Goal: Information Seeking & Learning: Learn about a topic

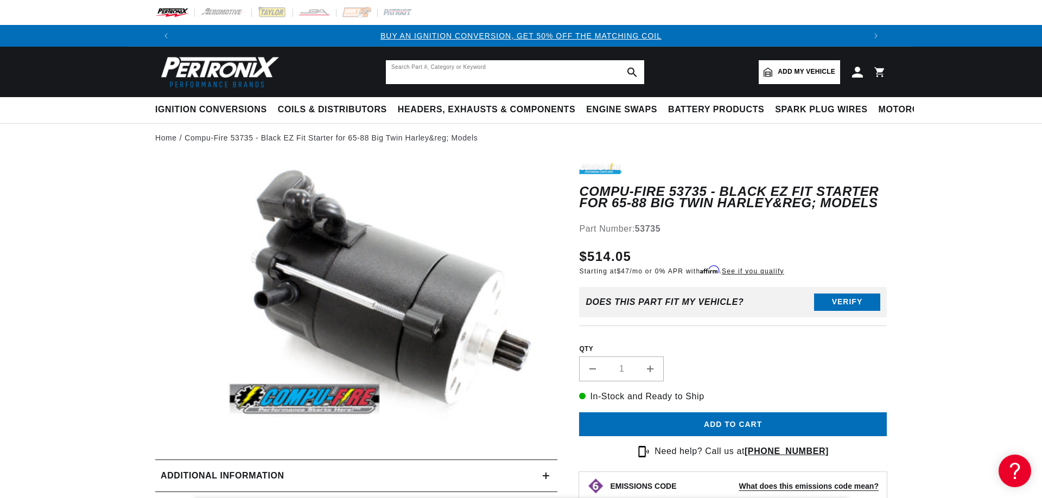
click at [501, 62] on input "text" at bounding box center [515, 72] width 258 height 24
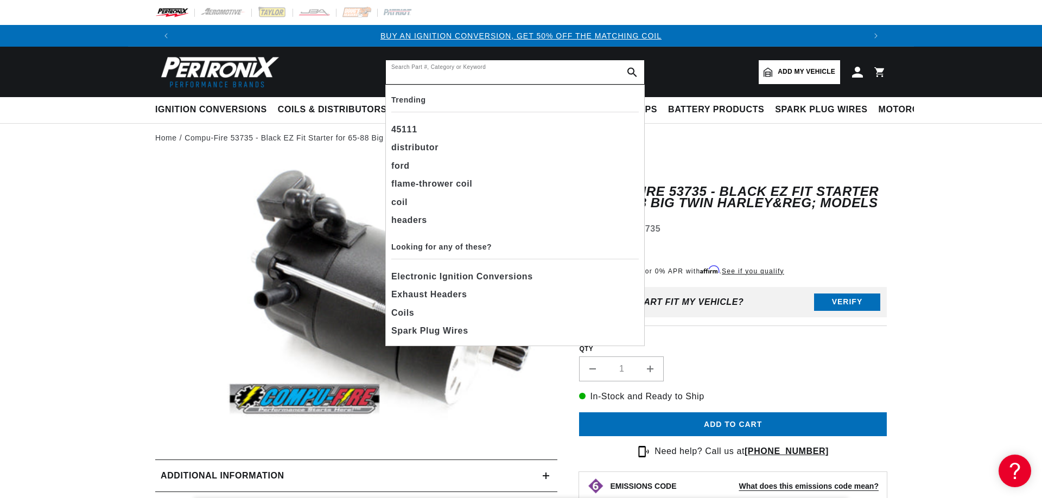
paste input "[US_VEHICLE_IDENTIFICATION_NUMBER]"
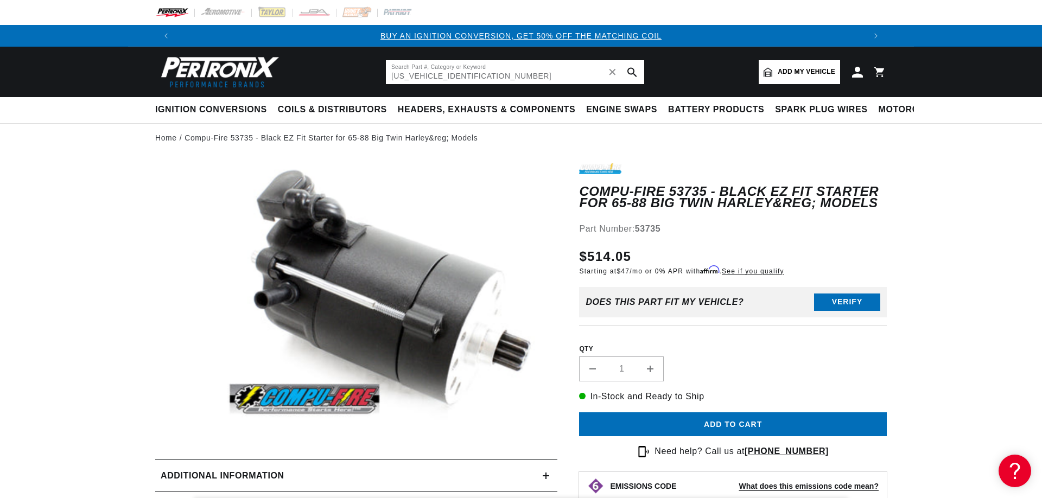
type input "[US_VEHICLE_IDENTIFICATION_NUMBER]"
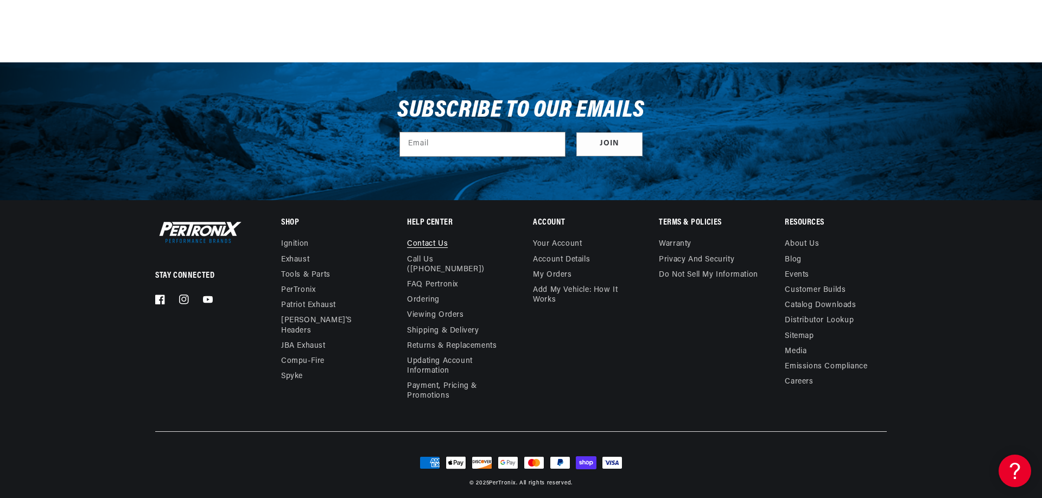
click at [441, 242] on link "Contact us" at bounding box center [427, 245] width 41 height 12
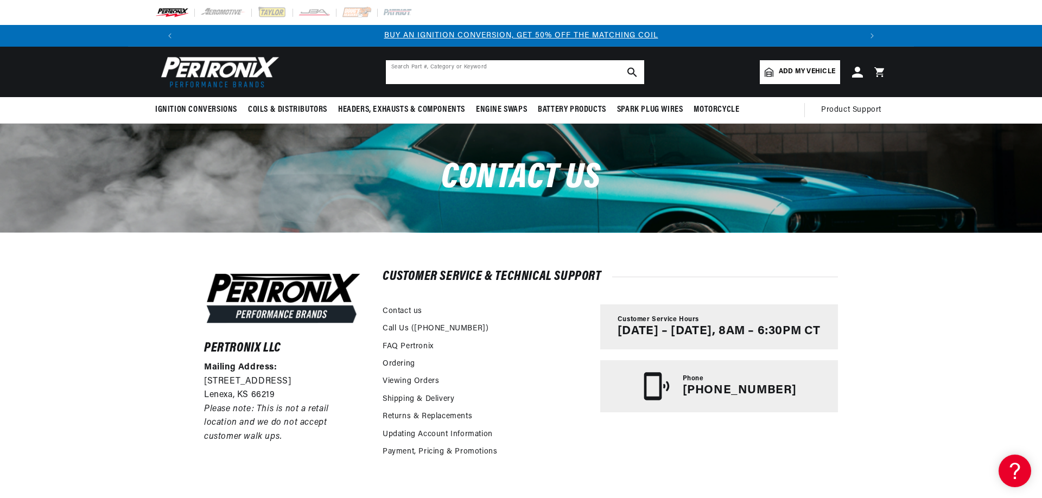
click at [438, 70] on input "text" at bounding box center [515, 72] width 258 height 24
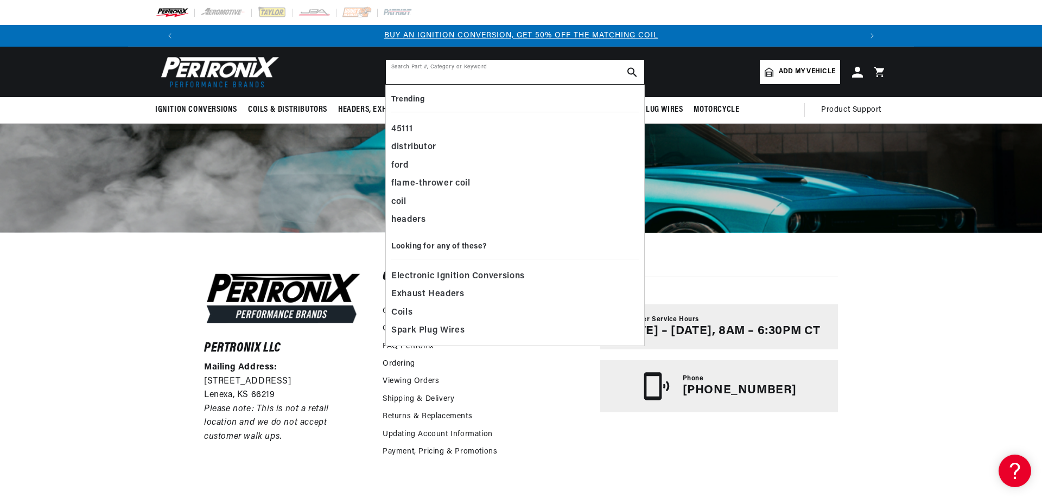
paste input "53705"
type input "53705"
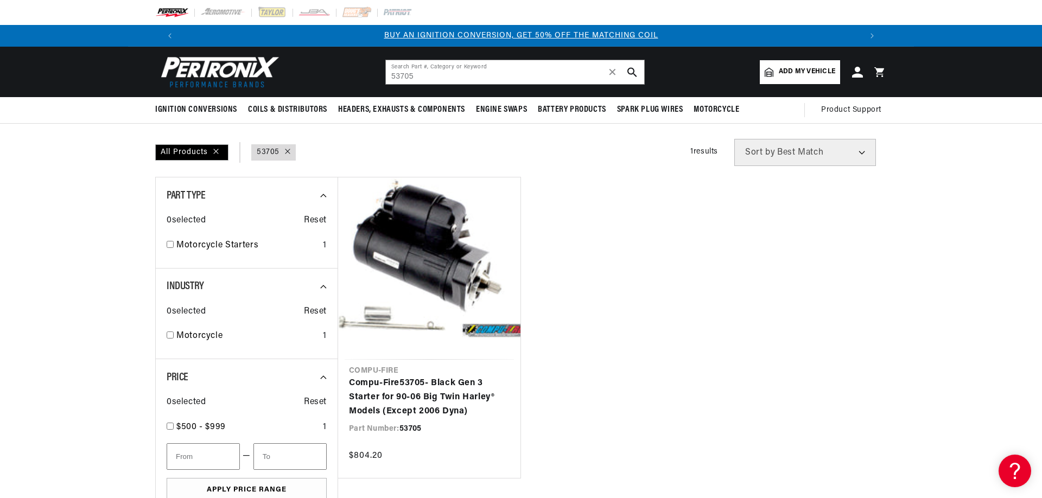
click at [457, 377] on link "Compu-Fire 53705 - Black Gen 3 Starter for 90-06 Big Twin Harley® Models (Excep…" at bounding box center [429, 398] width 161 height 42
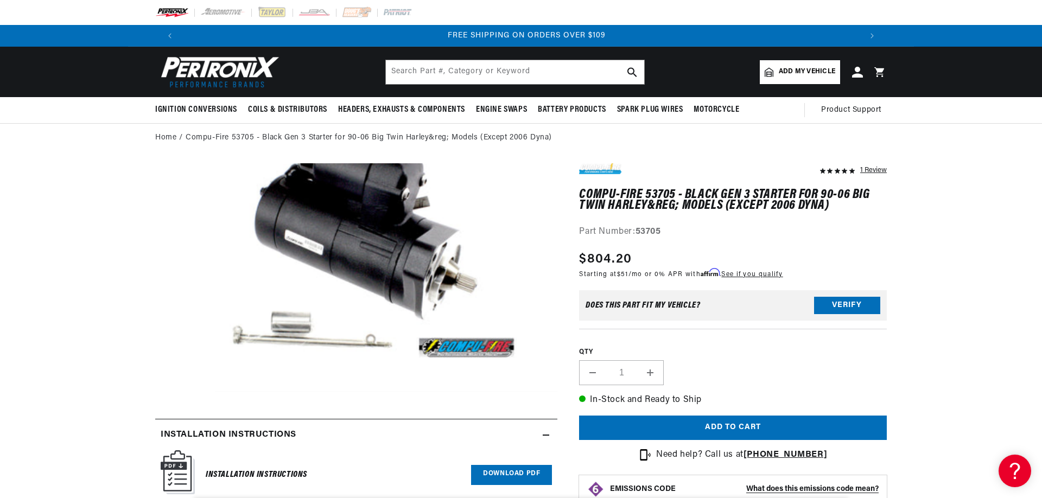
scroll to position [221, 0]
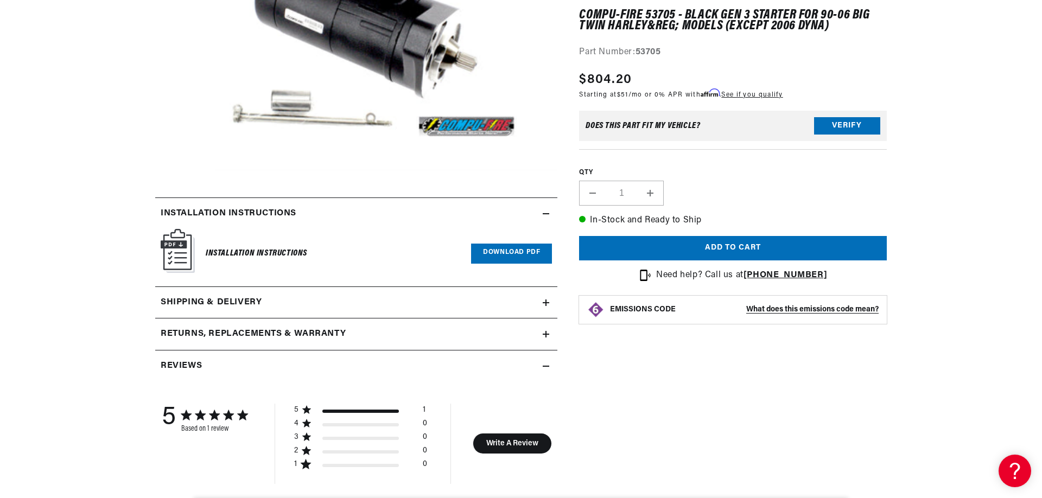
click at [278, 248] on h6 "Installation Instructions" at bounding box center [257, 253] width 102 height 15
click at [499, 255] on link "Download PDF" at bounding box center [511, 254] width 81 height 20
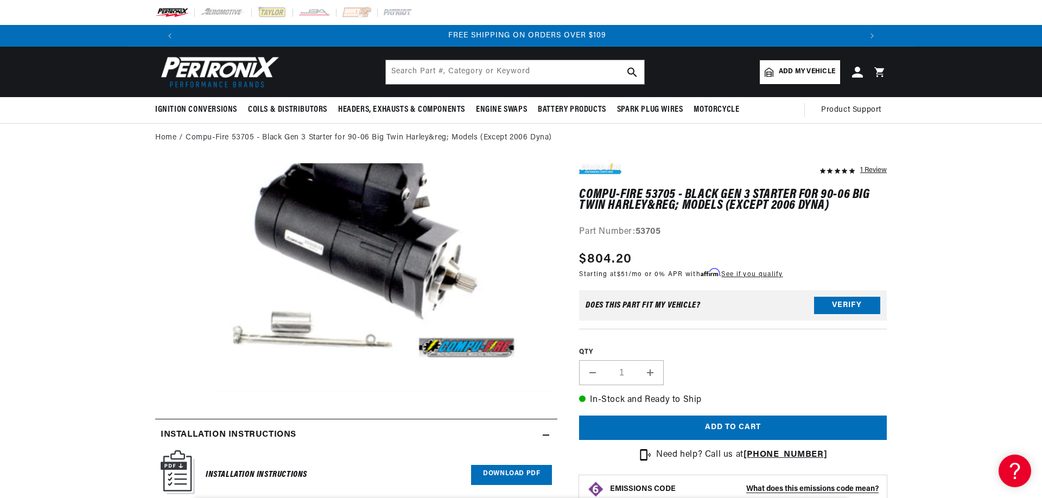
scroll to position [0, 1356]
click at [822, 308] on button "Verify" at bounding box center [847, 305] width 66 height 17
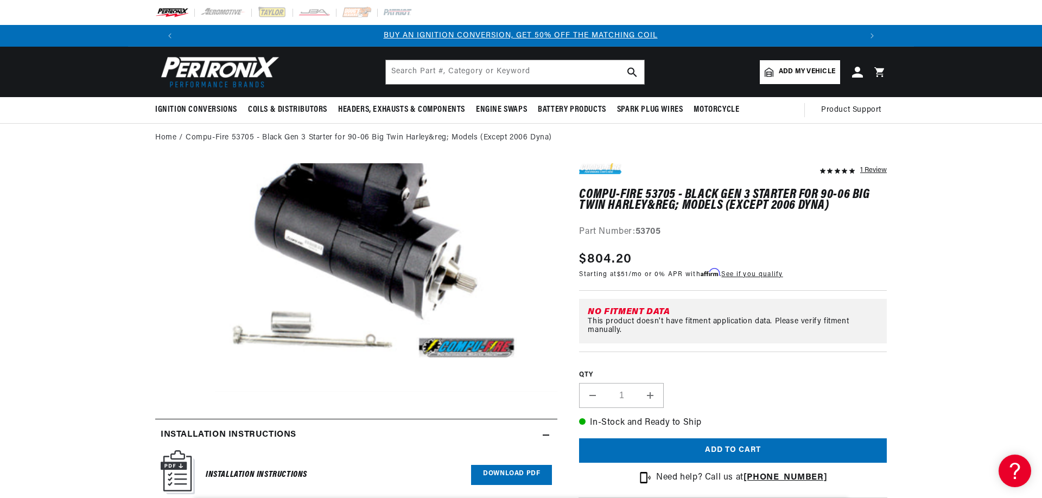
scroll to position [0, 0]
click at [953, 136] on div "Home Compu-Fire 53705 - Black Gen 3 Starter for 90-06 Big Twin Harley&reg; Mode…" at bounding box center [521, 138] width 1042 height 12
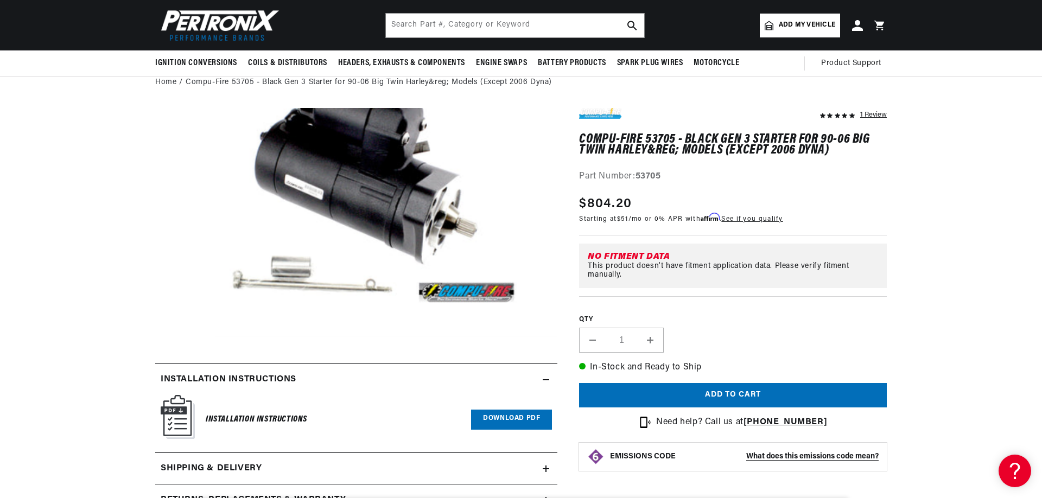
scroll to position [0, 1356]
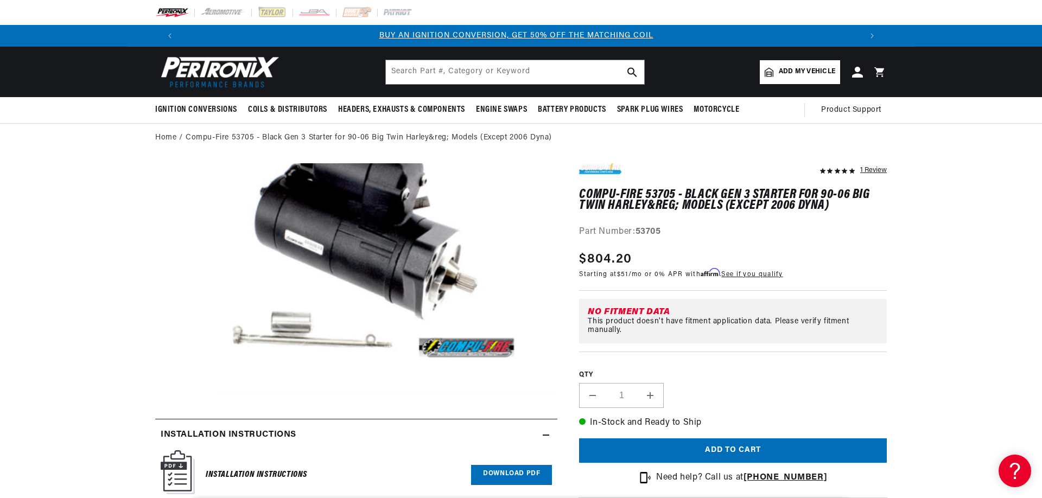
scroll to position [0, 0]
click at [163, 392] on button "Open media 1 in modal" at bounding box center [163, 392] width 0 height 0
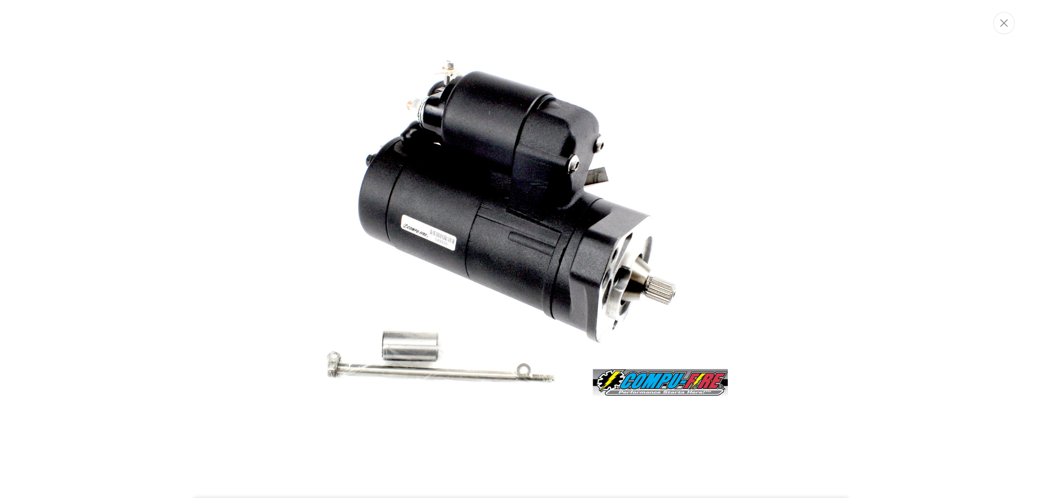
click at [421, 235] on img "Media gallery" at bounding box center [521, 250] width 586 height 391
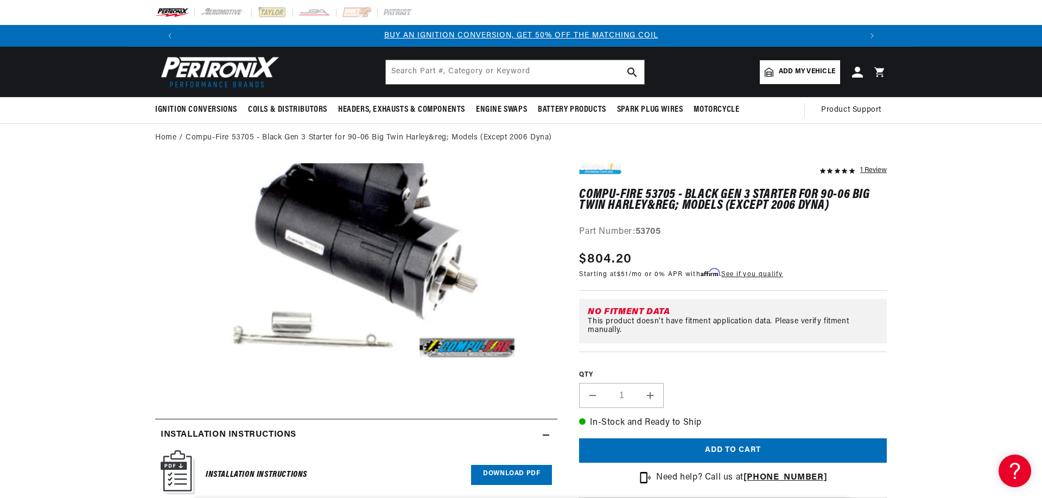
scroll to position [23, 17]
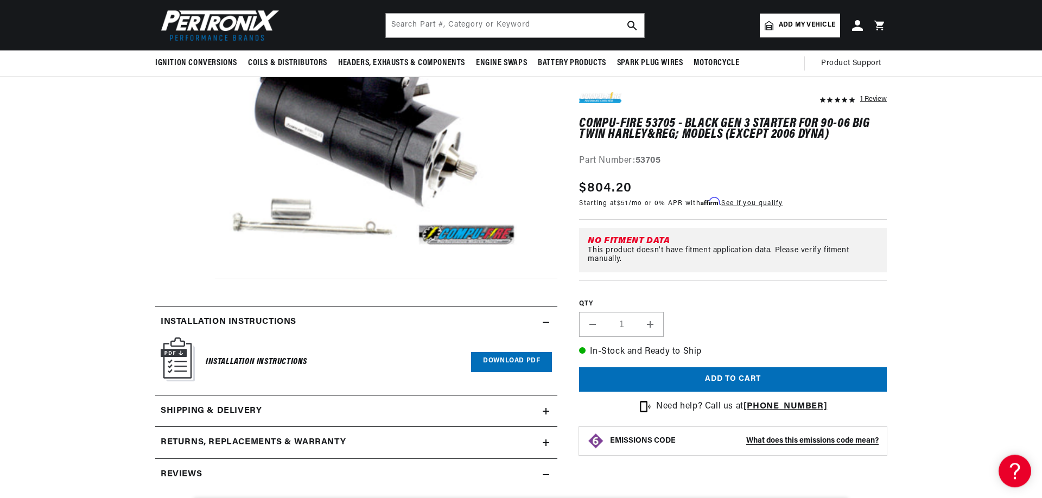
scroll to position [111, 0]
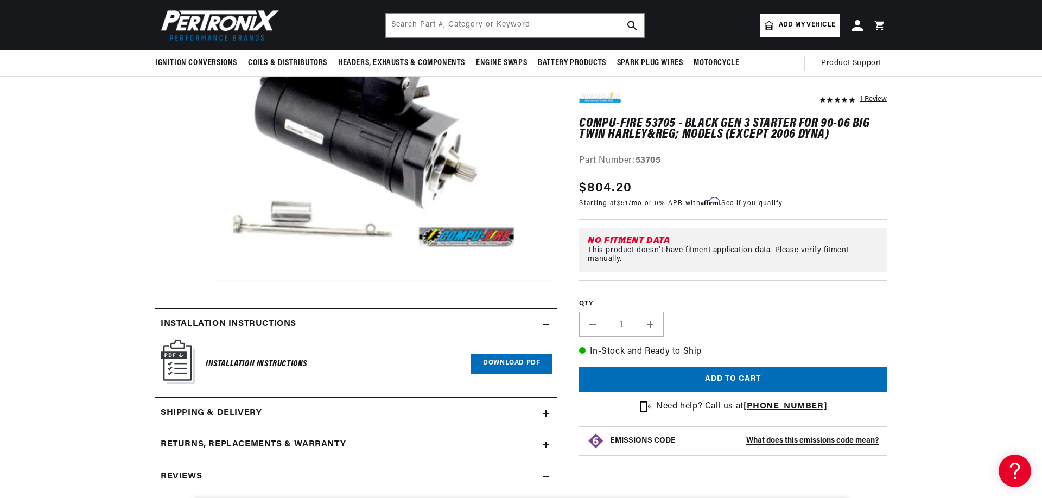
click at [958, 182] on section "1 Review" at bounding box center [521, 471] width 1042 height 858
click at [929, 160] on section "1 Review" at bounding box center [521, 471] width 1042 height 858
click at [921, 140] on section "1 Review" at bounding box center [521, 471] width 1042 height 858
drag, startPoint x: 921, startPoint y: 140, endPoint x: 914, endPoint y: 131, distance: 10.8
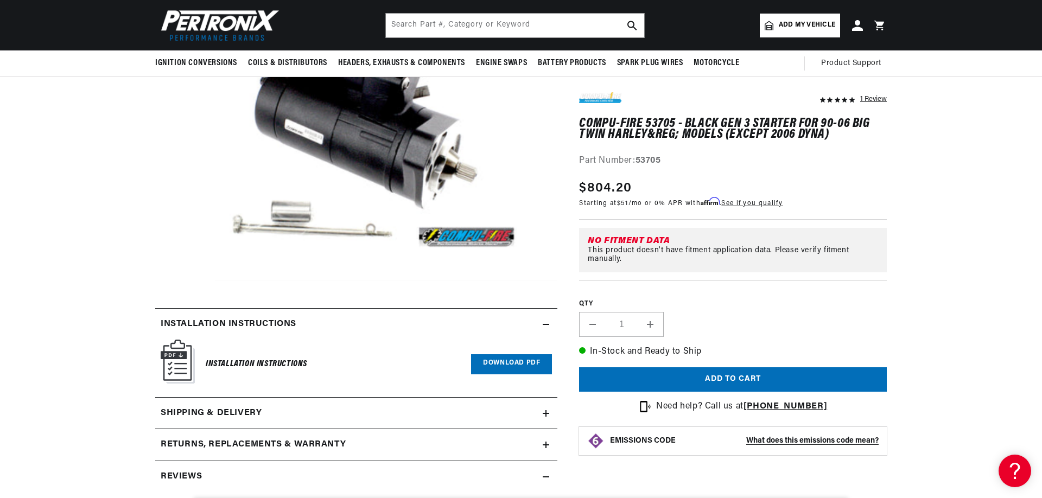
click at [920, 138] on section "1 Review" at bounding box center [521, 471] width 1042 height 858
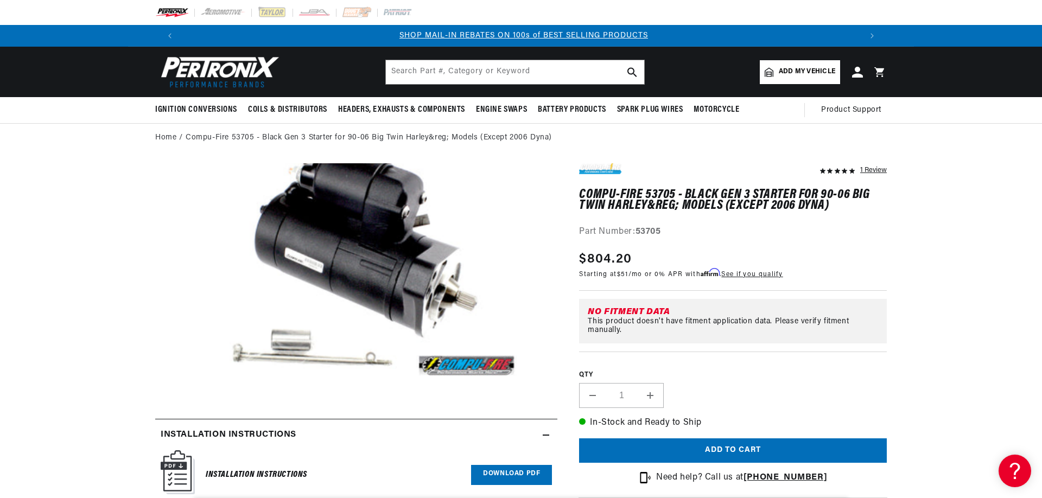
scroll to position [0, 17]
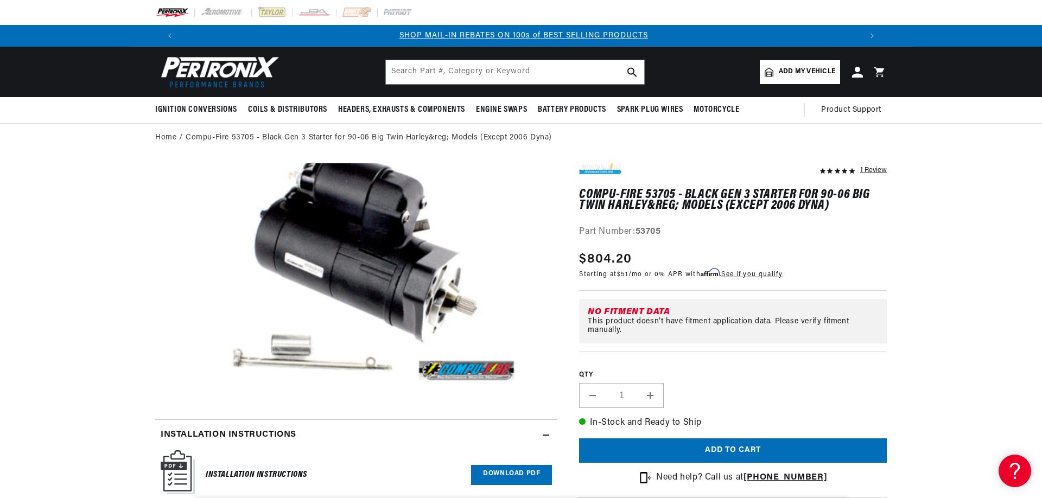
drag, startPoint x: 927, startPoint y: 212, endPoint x: 921, endPoint y: 219, distance: 8.5
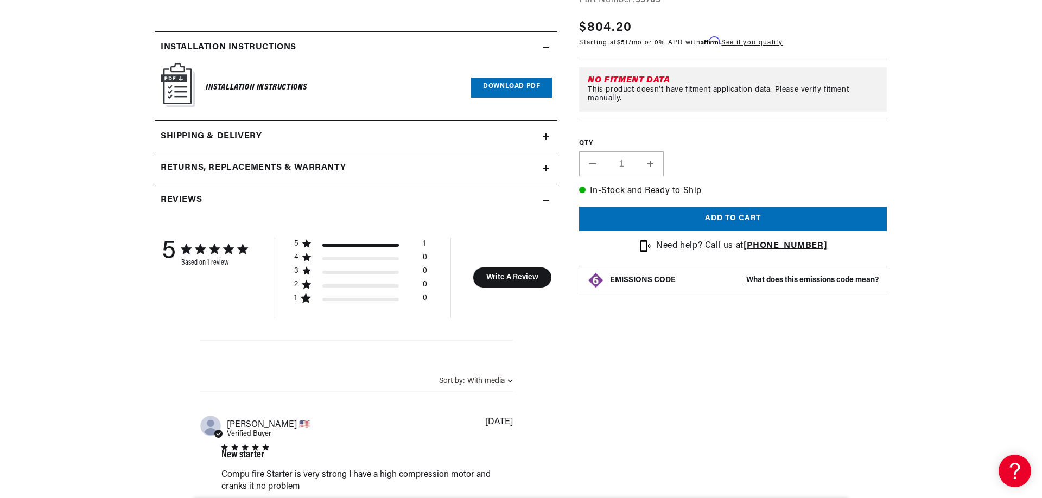
click at [248, 88] on h6 "Installation Instructions" at bounding box center [257, 87] width 102 height 15
click at [499, 90] on link "Download PDF" at bounding box center [511, 88] width 81 height 20
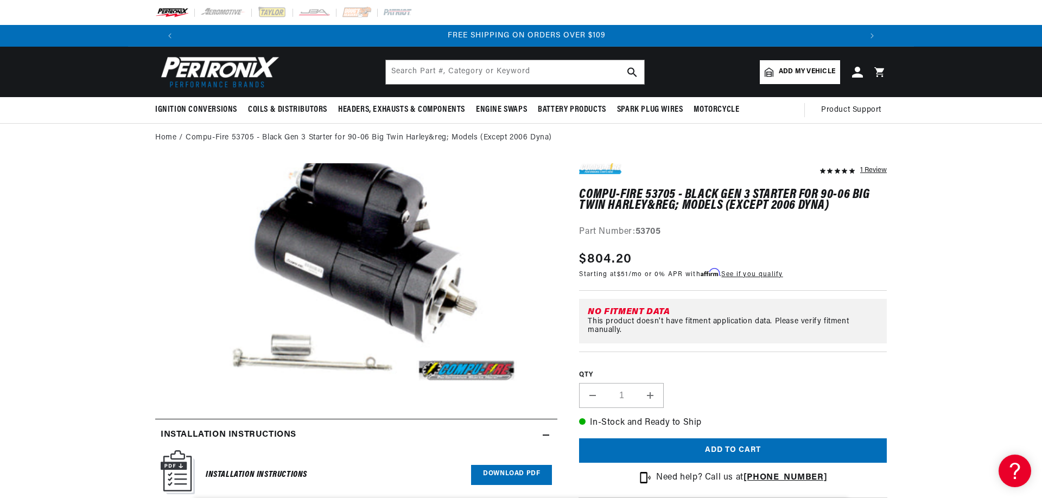
click at [860, 225] on div "1 Review" at bounding box center [733, 200] width 308 height 75
drag, startPoint x: 914, startPoint y: 245, endPoint x: 908, endPoint y: 244, distance: 6.0
click at [745, 239] on div "1 Review" at bounding box center [733, 351] width 308 height 377
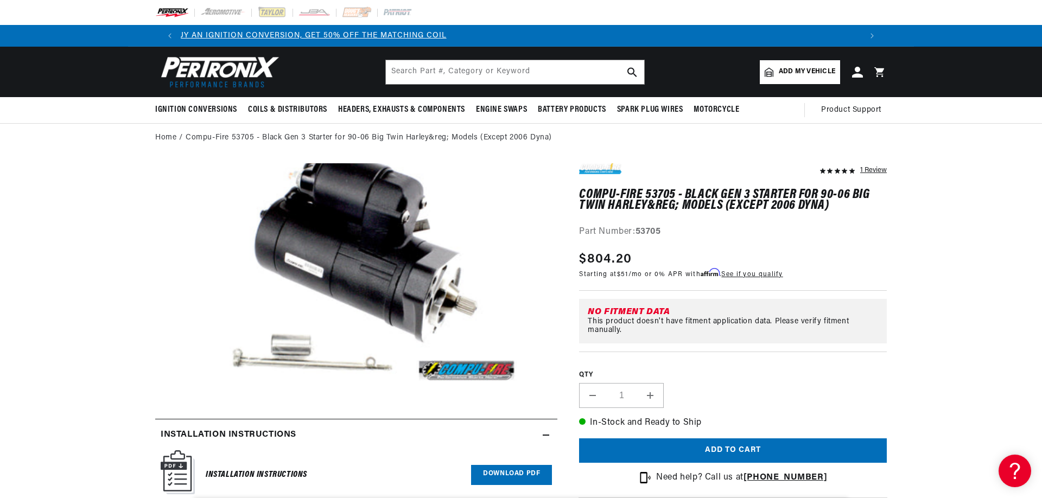
click at [853, 225] on div "Part Number: 53705" at bounding box center [733, 232] width 308 height 14
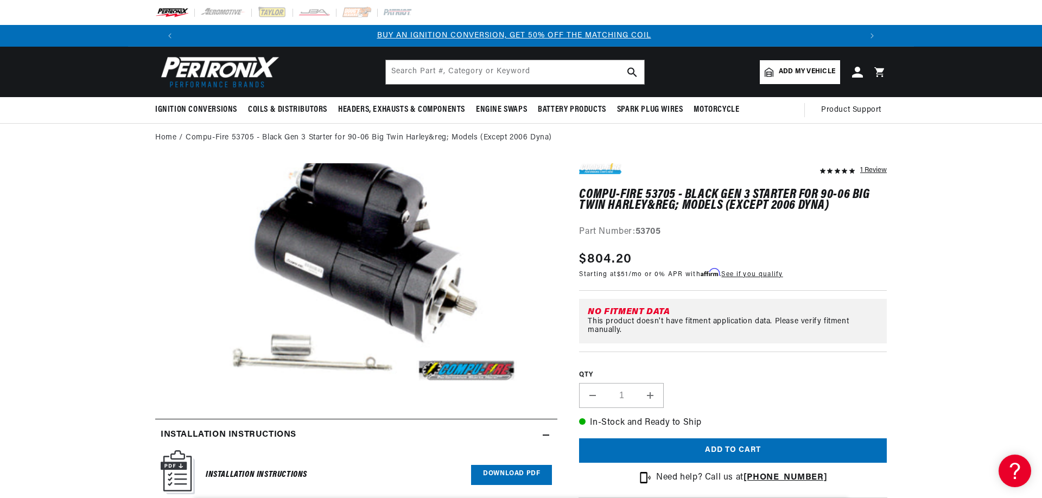
scroll to position [0, 1]
click at [804, 215] on div "1 Review" at bounding box center [733, 200] width 308 height 75
click at [734, 142] on ol "Home Compu-Fire 53705 - Black Gen 3 Starter for 90-06 Big Twin Harley&reg; Mode…" at bounding box center [521, 138] width 732 height 12
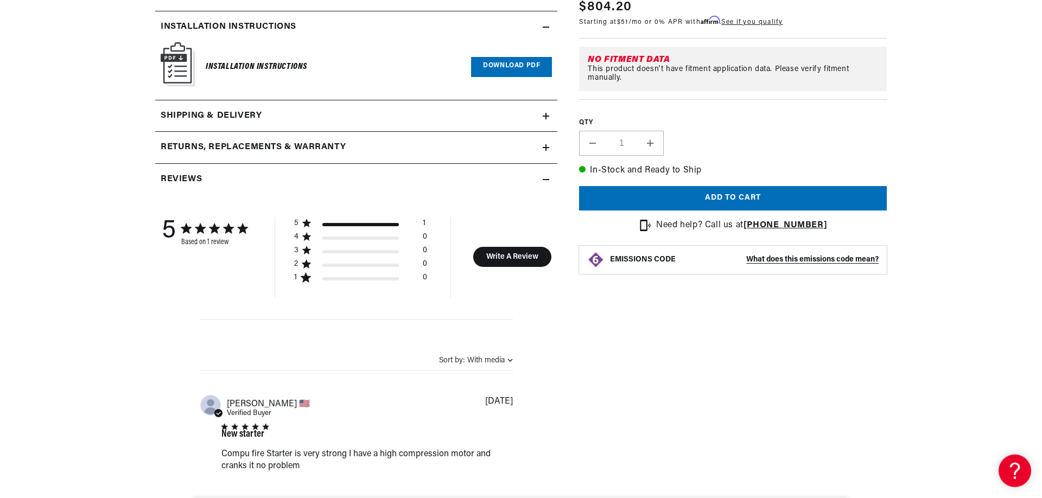
scroll to position [851, 0]
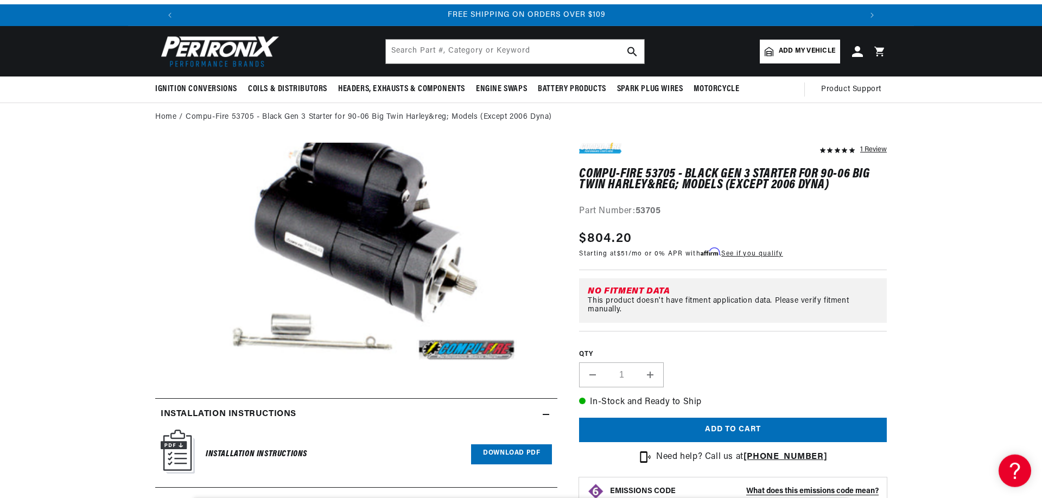
scroll to position [0, 0]
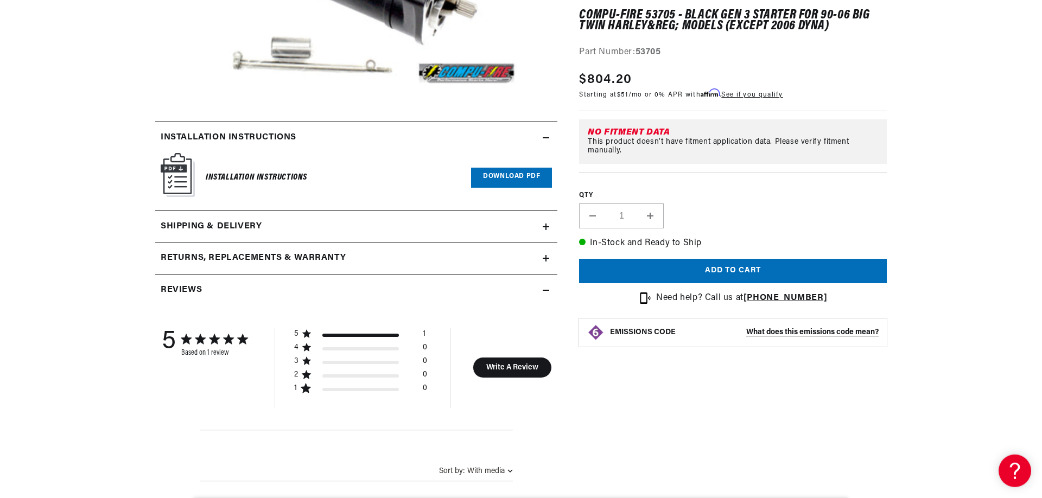
click at [937, 225] on section "1 Review" at bounding box center [521, 284] width 1042 height 858
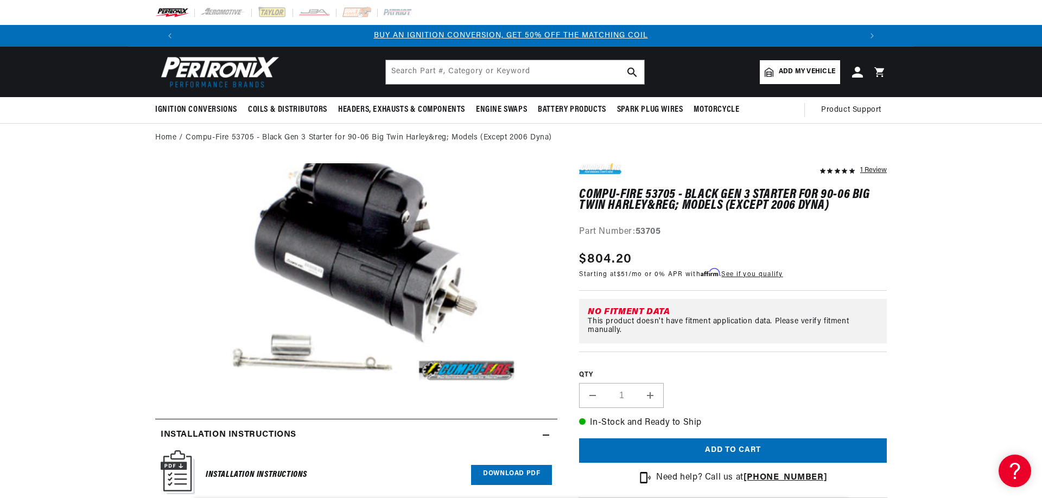
scroll to position [0, 0]
click at [834, 243] on div "1 Review" at bounding box center [733, 351] width 308 height 377
click at [730, 221] on div "1 Review" at bounding box center [733, 200] width 308 height 75
click at [726, 218] on div "1 Review" at bounding box center [733, 200] width 308 height 75
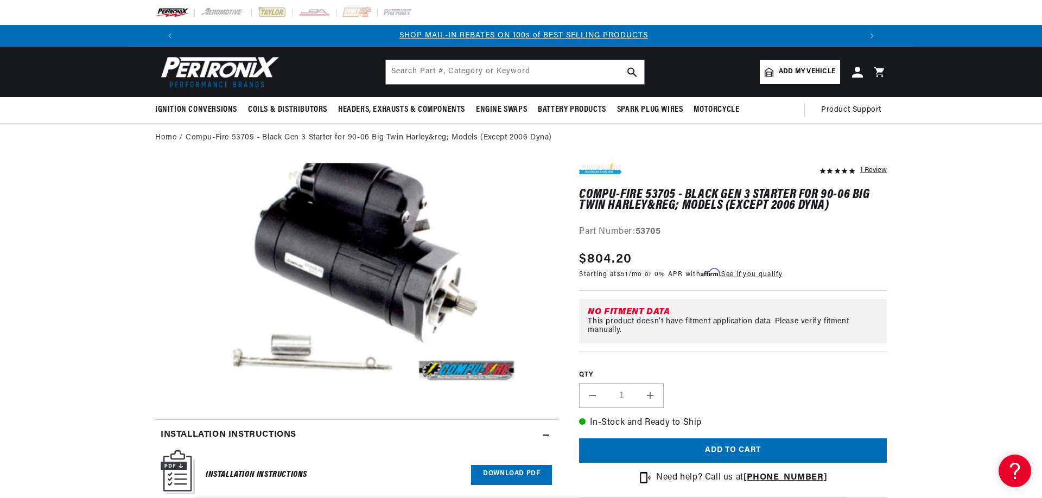
click at [714, 218] on div "1 Review" at bounding box center [733, 200] width 308 height 75
click at [705, 219] on div "1 Review" at bounding box center [733, 200] width 308 height 75
click at [690, 219] on div "1 Review" at bounding box center [733, 200] width 308 height 75
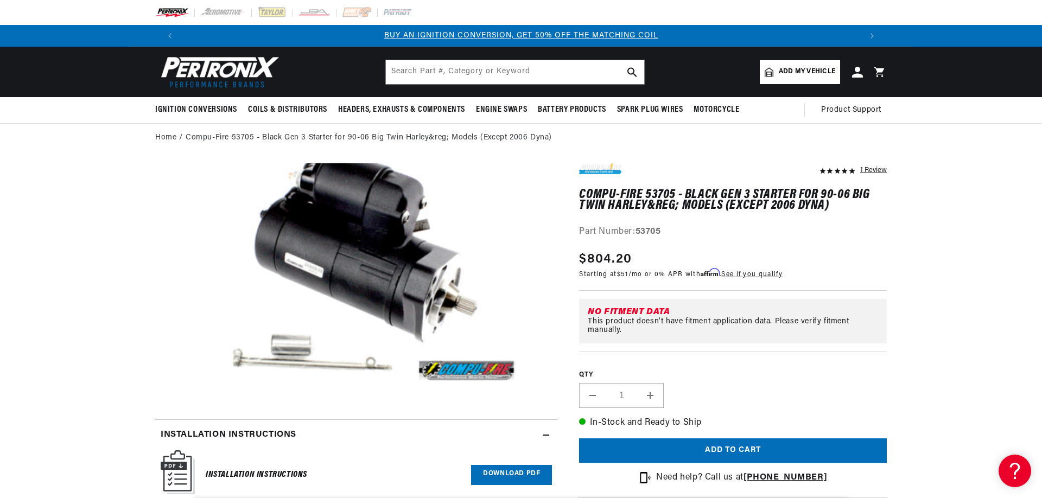
click at [677, 214] on div "1 Review" at bounding box center [733, 200] width 308 height 75
click at [529, 62] on input "text" at bounding box center [515, 72] width 258 height 24
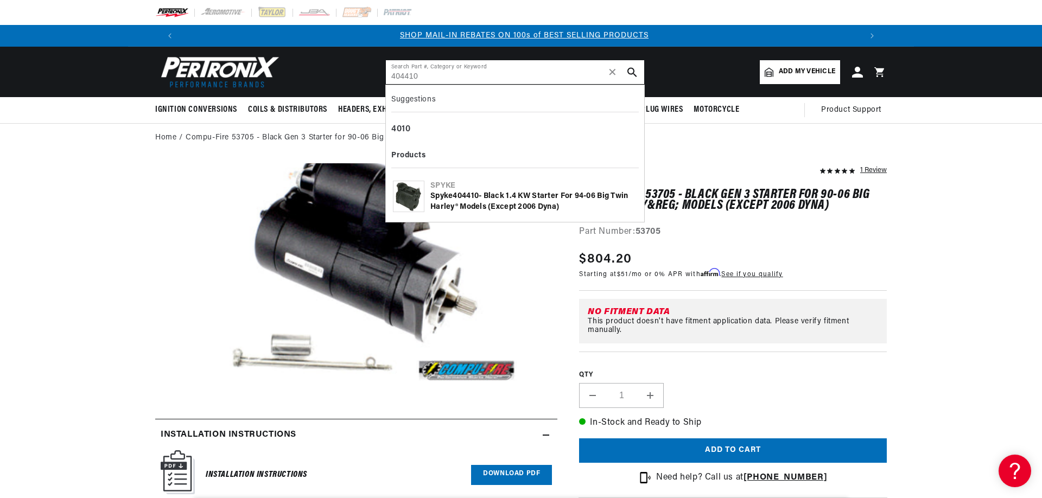
drag, startPoint x: 439, startPoint y: 75, endPoint x: 334, endPoint y: 85, distance: 105.2
click at [386, 84] on input "404410" at bounding box center [515, 72] width 258 height 24
type input "404410"
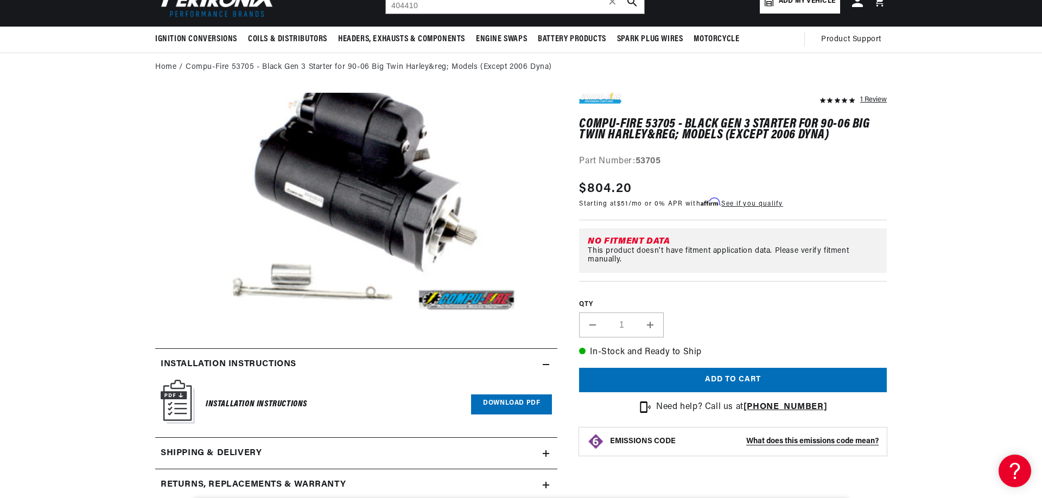
scroll to position [58, 0]
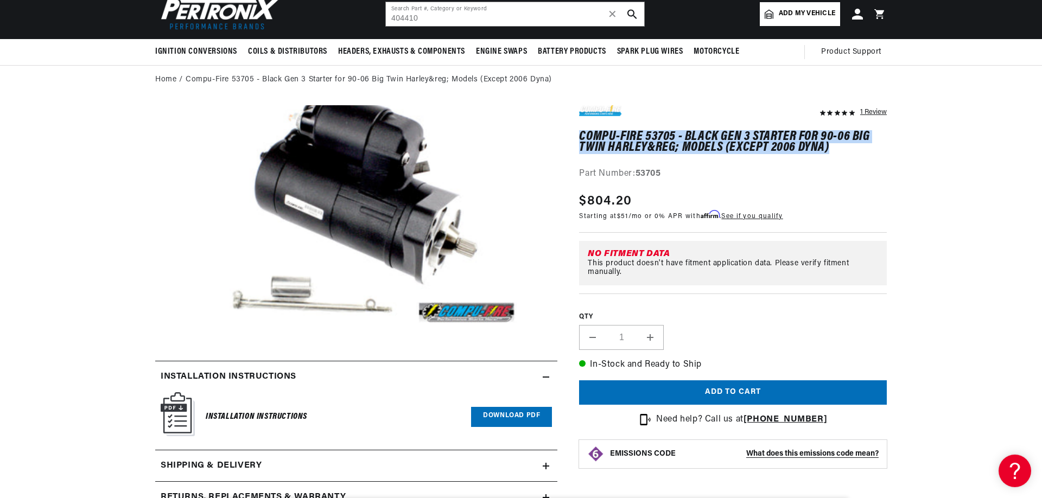
scroll to position [0, 678]
drag, startPoint x: 828, startPoint y: 150, endPoint x: 568, endPoint y: 140, distance: 260.2
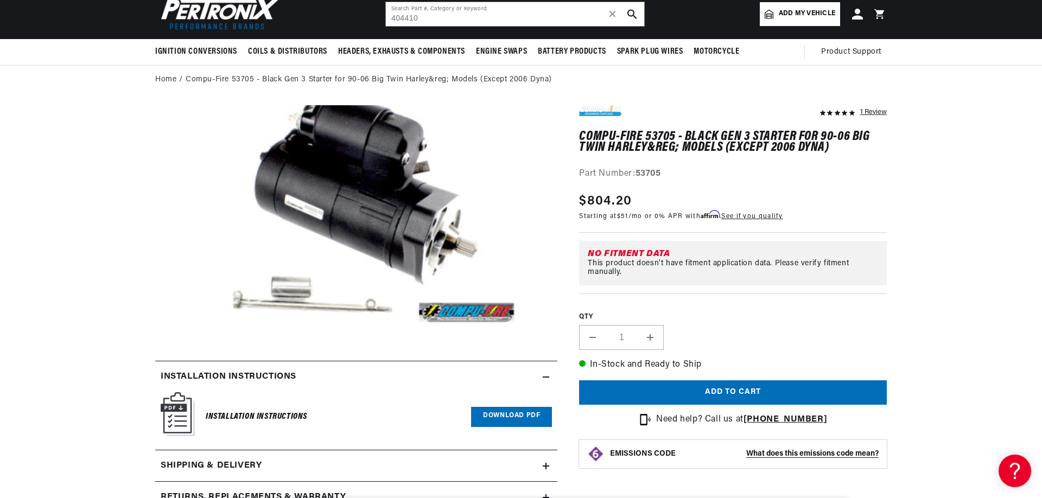
click at [873, 154] on div "1 Review" at bounding box center [733, 142] width 308 height 75
click at [837, 154] on div "1 Review" at bounding box center [733, 142] width 308 height 75
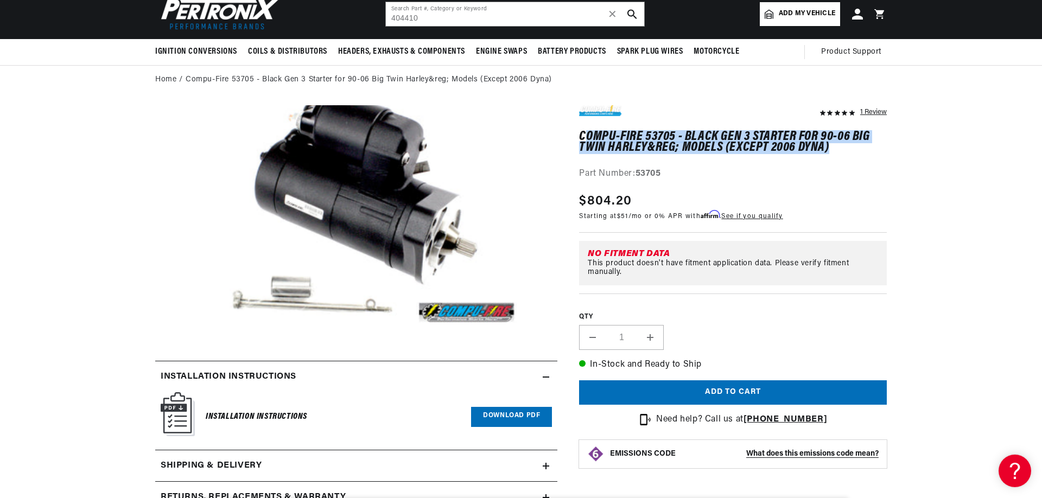
drag, startPoint x: 827, startPoint y: 150, endPoint x: 587, endPoint y: 138, distance: 240.8
click at [587, 138] on h1 "Compu-Fire 53705 - Black Gen 3 Starter for 90-06 Big Twin Harley&reg; Models (E…" at bounding box center [733, 142] width 308 height 22
click at [636, 142] on h1 "Compu-Fire 53705 - Black Gen 3 Starter for 90-06 Big Twin Harley&reg; Models (E…" at bounding box center [733, 142] width 308 height 22
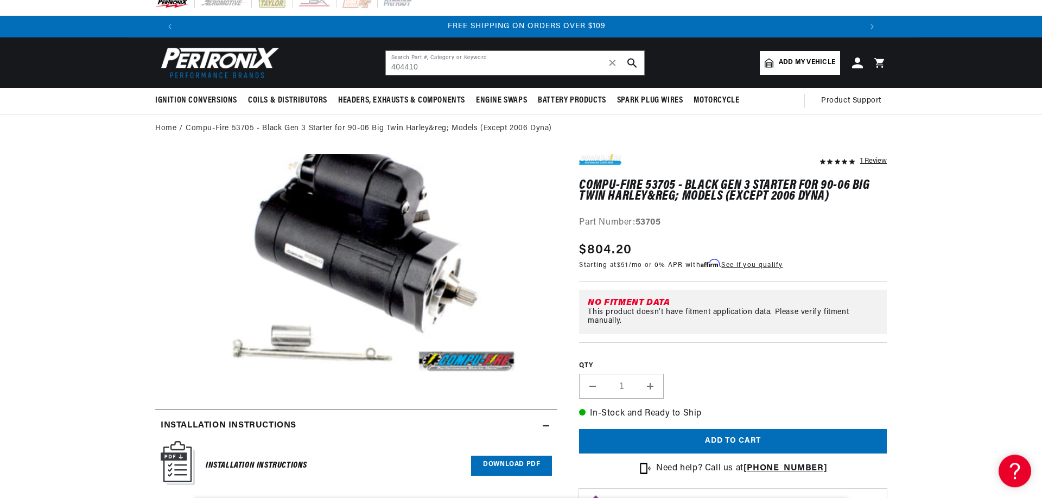
scroll to position [0, 0]
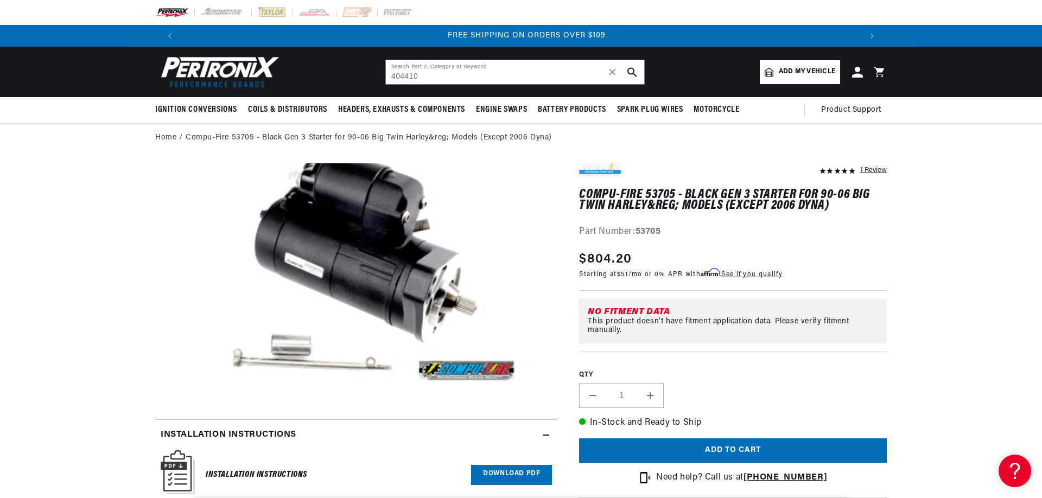
click at [712, 236] on div "Part Number: 53705" at bounding box center [733, 232] width 308 height 14
click at [698, 226] on div "Part Number: 53705" at bounding box center [733, 232] width 308 height 14
click at [680, 200] on h1 "Compu-Fire 53705 - Black Gen 3 Starter for 90-06 Big Twin Harley&reg; Models (E…" at bounding box center [733, 200] width 308 height 22
click at [620, 187] on div "1 Review" at bounding box center [733, 200] width 308 height 75
click at [612, 183] on div "1 Review" at bounding box center [733, 200] width 308 height 75
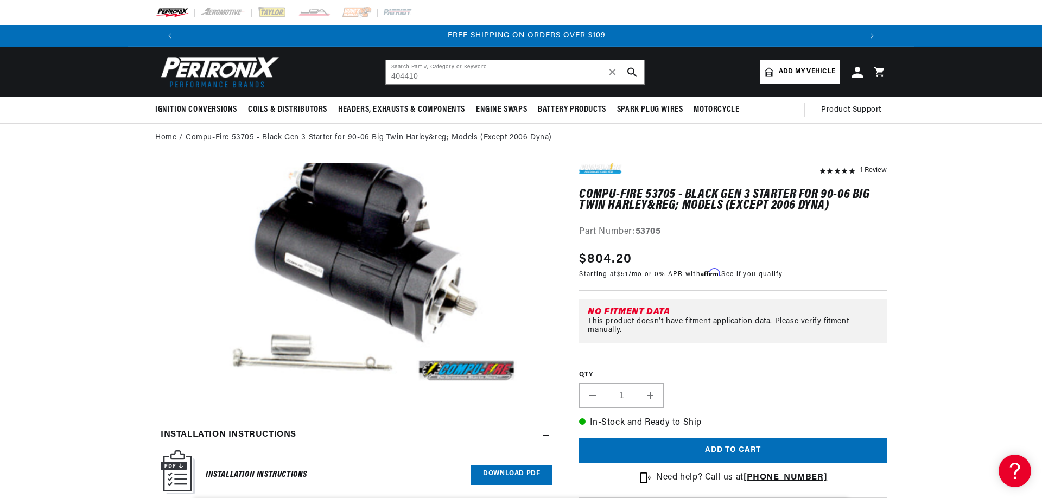
click at [708, 200] on h1 "Compu-Fire 53705 - Black Gen 3 Starter for 90-06 Big Twin Harley&reg; Models (E…" at bounding box center [733, 200] width 308 height 22
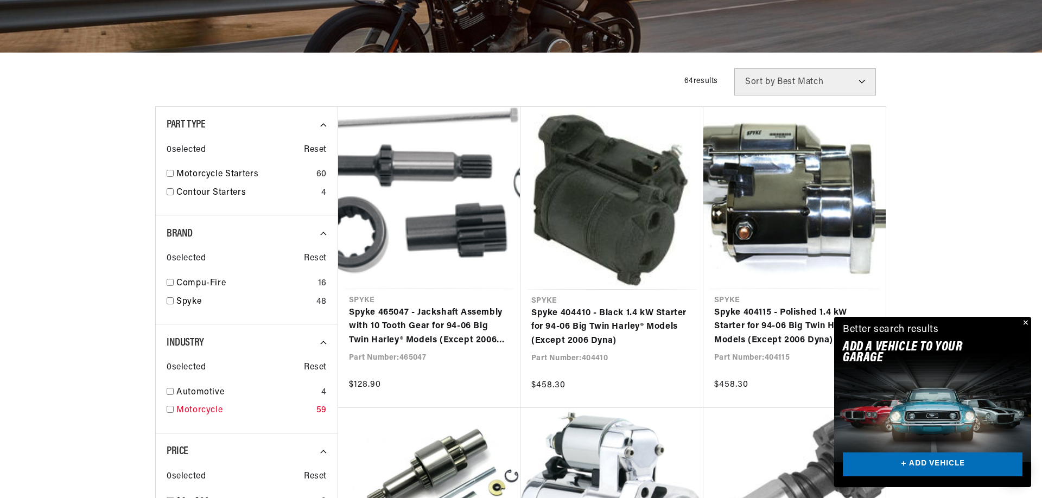
click at [174, 410] on div "Motorcycle 59" at bounding box center [247, 413] width 160 height 18
checkbox input "true"
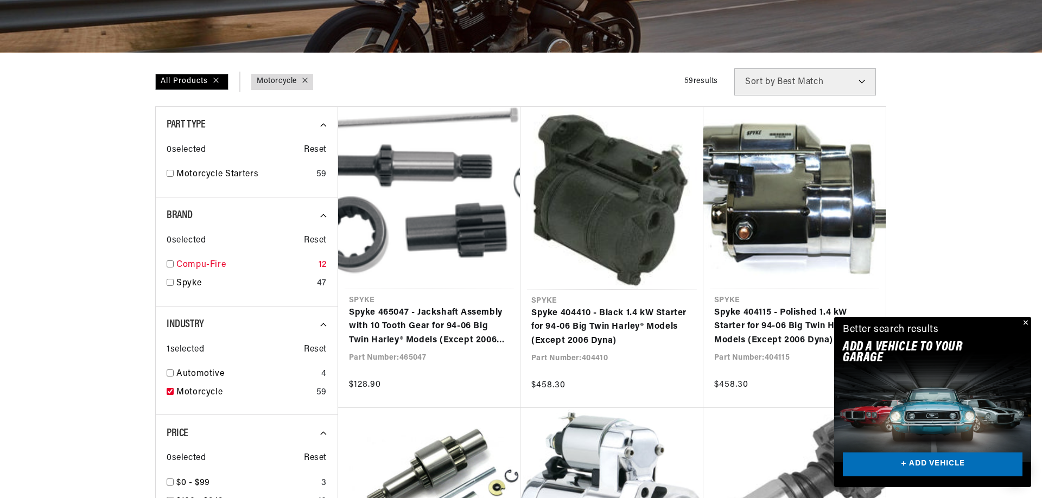
click at [173, 262] on input "checkbox" at bounding box center [170, 264] width 7 height 7
checkbox input "true"
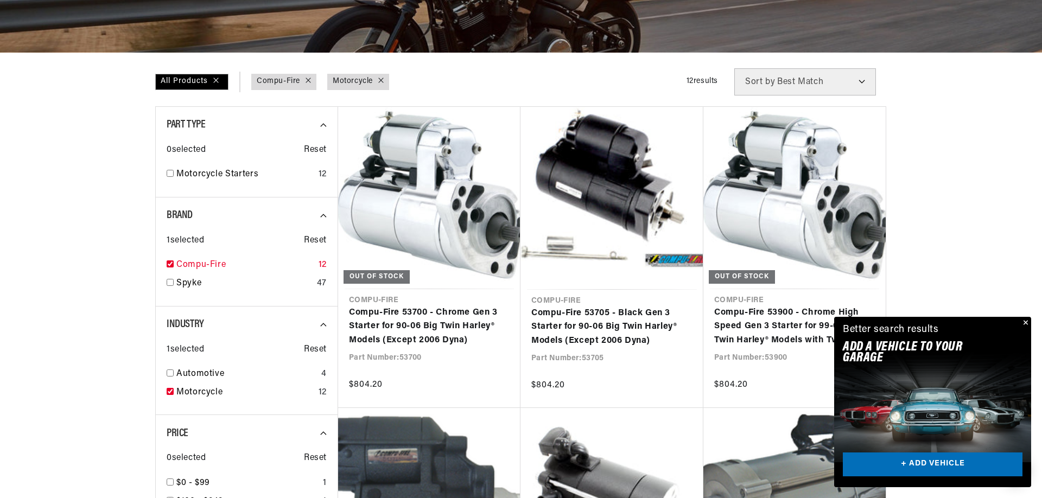
scroll to position [0, 678]
click at [181, 174] on link "Motorcycle Starters" at bounding box center [245, 175] width 138 height 14
checkbox input "true"
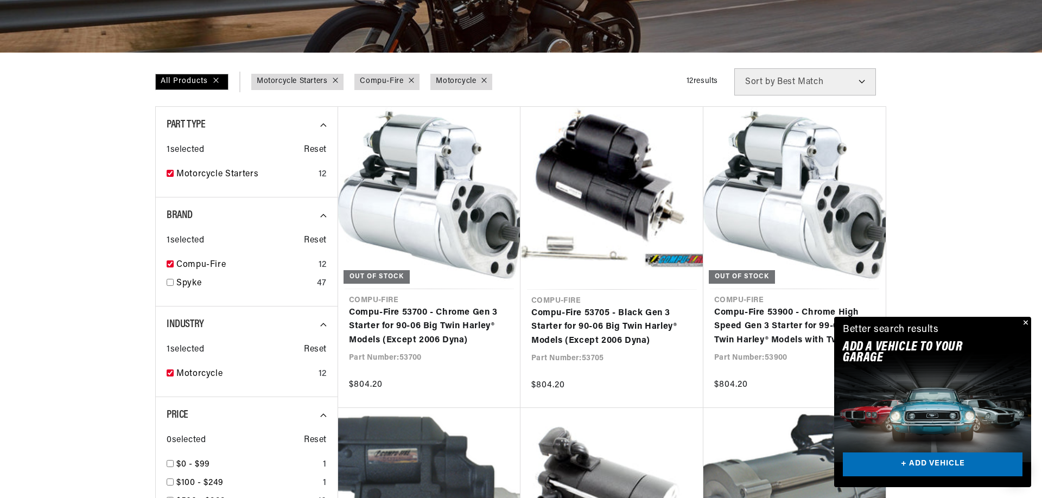
click at [1026, 320] on button "Close" at bounding box center [1024, 323] width 13 height 13
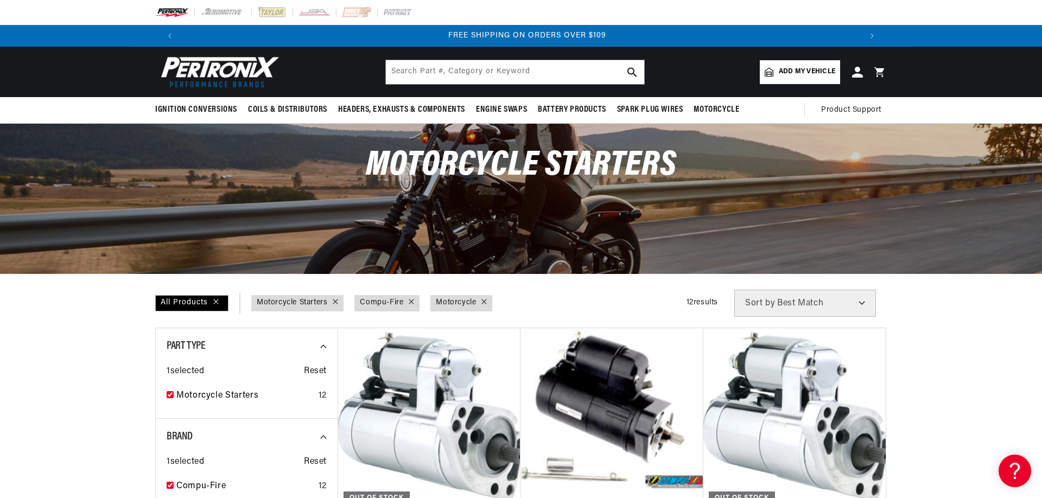
scroll to position [0, 1356]
